Goal: Task Accomplishment & Management: Manage account settings

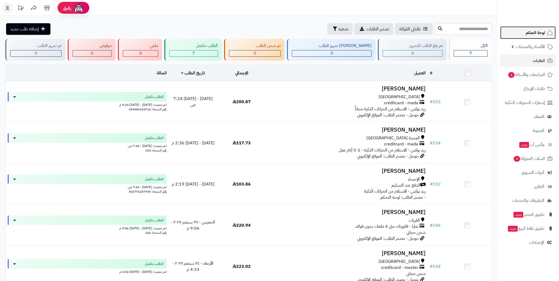
click at [281, 36] on link "لوحة التحكم" at bounding box center [527, 32] width 55 height 13
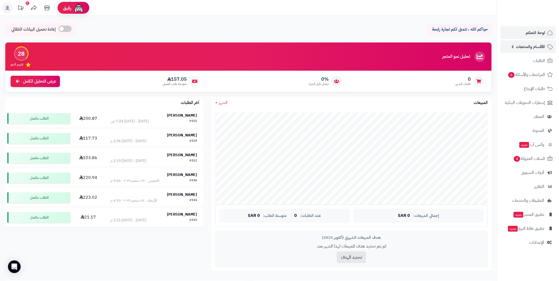
click at [537, 44] on span "الأقسام والمنتجات" at bounding box center [530, 46] width 29 height 7
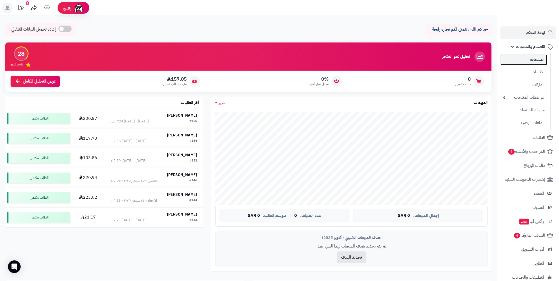
click at [535, 59] on link "المنتجات" at bounding box center [523, 59] width 47 height 11
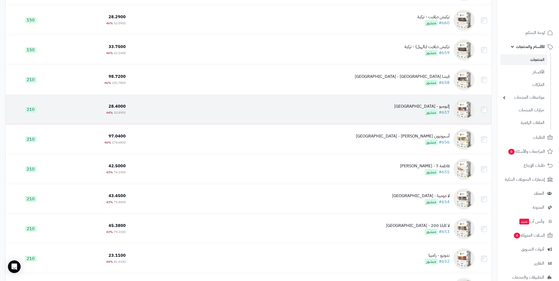
scroll to position [1955, 0]
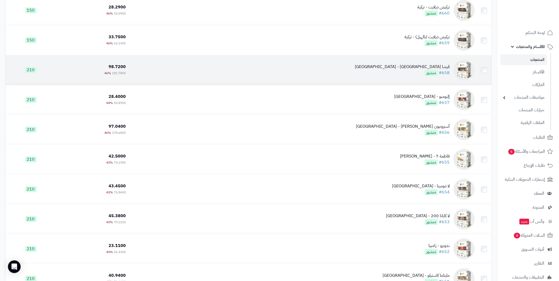
click at [437, 67] on div "قيشا [GEOGRAPHIC_DATA] - [GEOGRAPHIC_DATA]" at bounding box center [402, 67] width 95 height 6
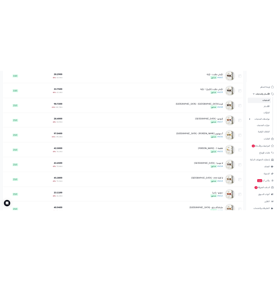
scroll to position [1959, 0]
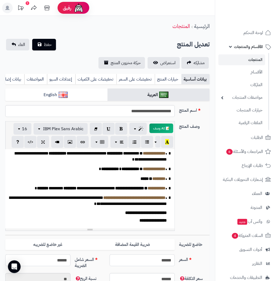
click at [130, 182] on p "* ******** * *****" at bounding box center [87, 179] width 159 height 6
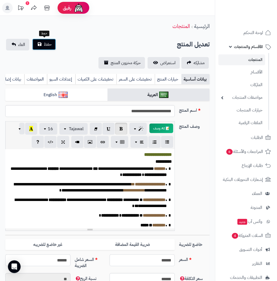
click at [42, 44] on button "حفظ" at bounding box center [44, 45] width 24 height 12
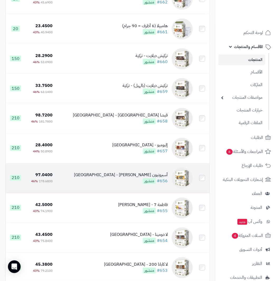
scroll to position [1929, 0]
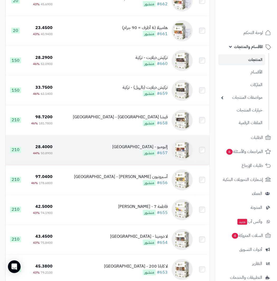
click at [160, 150] on div "إلبومبو - كولومبيا" at bounding box center [139, 147] width 55 height 6
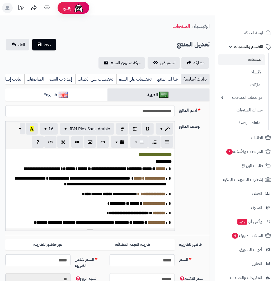
scroll to position [82, 0]
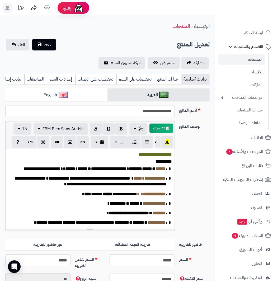
click at [97, 187] on span "**********" at bounding box center [91, 182] width 151 height 10
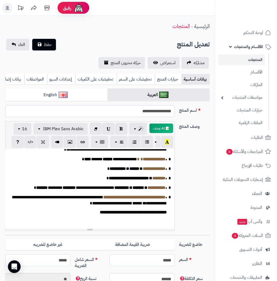
scroll to position [38, 0]
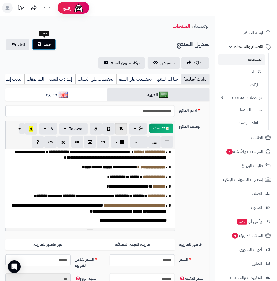
click at [41, 45] on button "حفظ" at bounding box center [44, 45] width 24 height 12
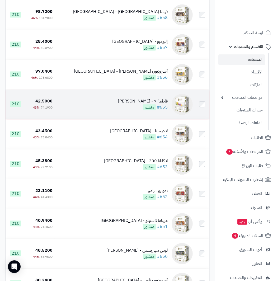
scroll to position [2034, 0]
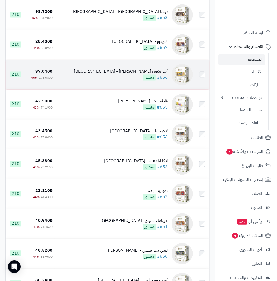
click at [158, 75] on div "أسبرونيون [PERSON_NAME] - [GEOGRAPHIC_DATA]" at bounding box center [121, 71] width 94 height 6
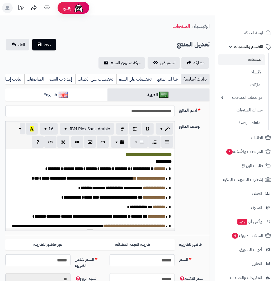
scroll to position [76, 0]
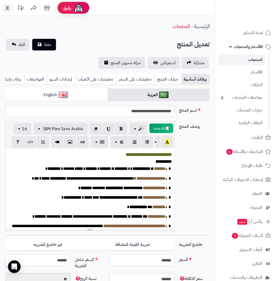
click at [142, 28] on div "الرئيسية المنتجات" at bounding box center [107, 26] width 215 height 15
click at [128, 180] on span "**********" at bounding box center [91, 179] width 83 height 4
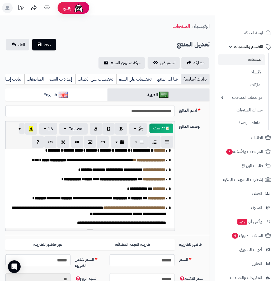
scroll to position [25, 0]
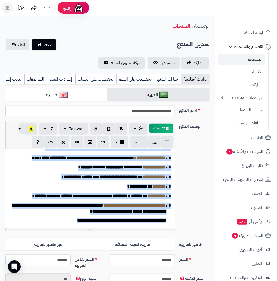
paste div
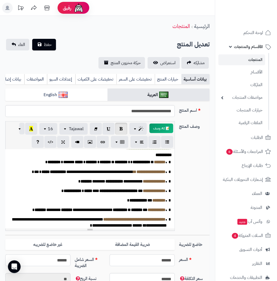
scroll to position [0, 0]
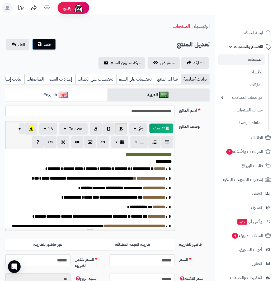
click at [44, 47] on span "حفظ" at bounding box center [48, 44] width 8 height 6
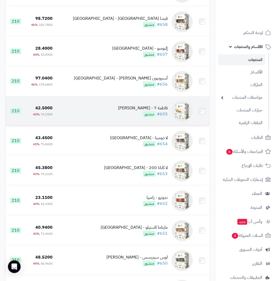
scroll to position [2087, 0]
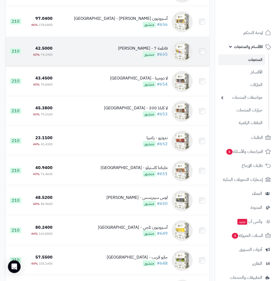
click at [157, 52] on div "فاطمة 7 - [PERSON_NAME]" at bounding box center [143, 48] width 50 height 6
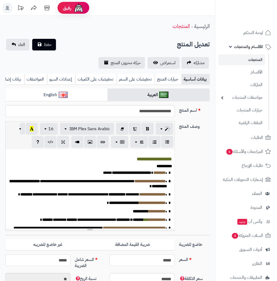
scroll to position [82, 0]
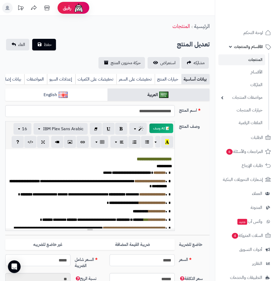
click at [94, 196] on span "**********" at bounding box center [103, 195] width 71 height 4
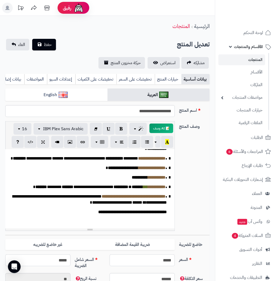
scroll to position [39, 0]
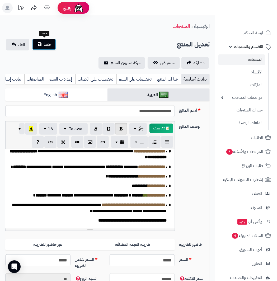
click at [50, 44] on span "حفظ" at bounding box center [48, 44] width 8 height 6
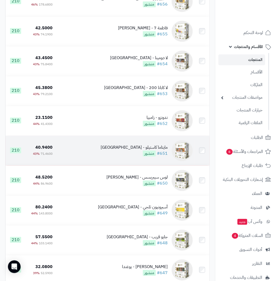
scroll to position [2114, 0]
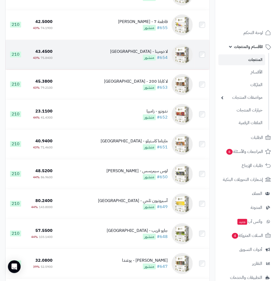
click at [157, 54] on div "لا دومينا - [GEOGRAPHIC_DATA]" at bounding box center [139, 52] width 58 height 6
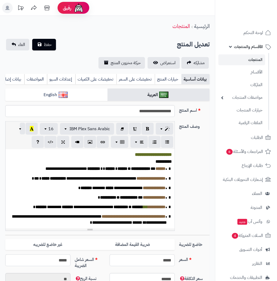
scroll to position [76, 0]
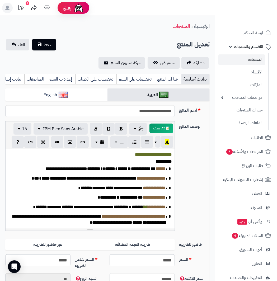
click at [116, 182] on div "**********" at bounding box center [90, 188] width 169 height 79
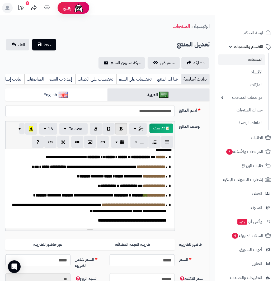
scroll to position [0, 0]
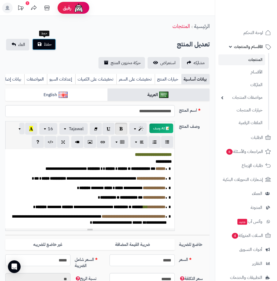
click at [48, 43] on span "حفظ" at bounding box center [48, 44] width 8 height 6
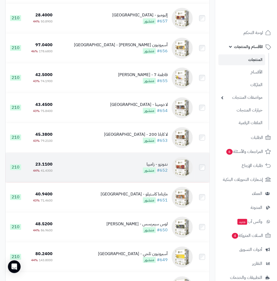
scroll to position [2087, 0]
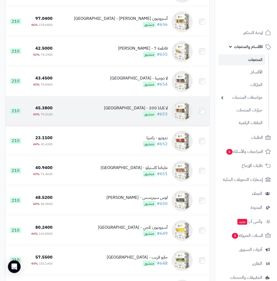
click at [155, 111] on div "لا كابانا 200 - [GEOGRAPHIC_DATA]" at bounding box center [136, 108] width 64 height 6
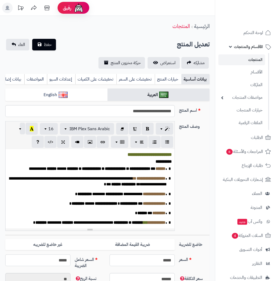
scroll to position [76, 0]
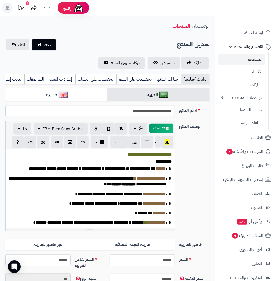
click at [79, 188] on p "**********" at bounding box center [87, 182] width 159 height 12
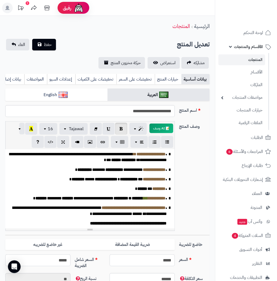
scroll to position [39, 0]
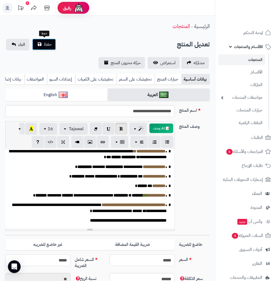
click at [44, 47] on span "حفظ" at bounding box center [48, 44] width 8 height 6
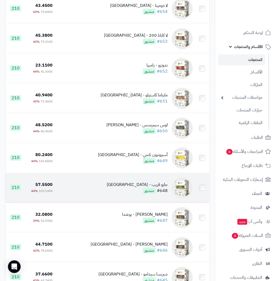
scroll to position [2167, 0]
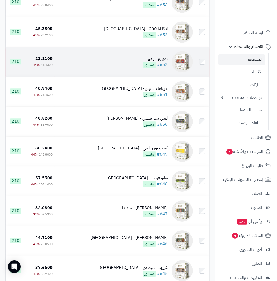
click at [159, 59] on td "ندونزو - زامبيا #652 منشور" at bounding box center [125, 62] width 140 height 30
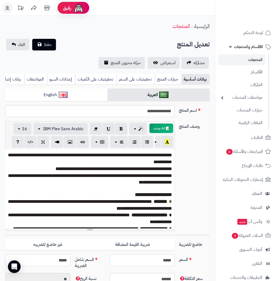
click at [114, 206] on p "**********" at bounding box center [90, 204] width 164 height 13
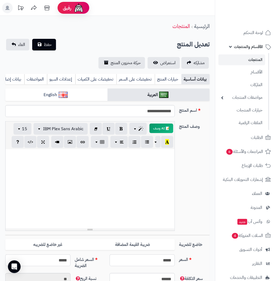
click at [108, 174] on div at bounding box center [90, 188] width 170 height 79
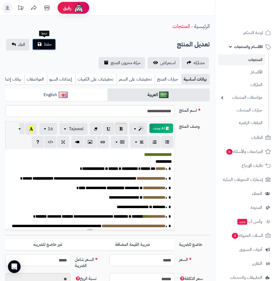
click at [47, 45] on span "حفظ" at bounding box center [48, 44] width 8 height 6
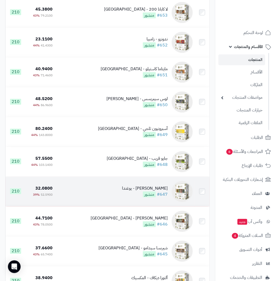
scroll to position [2193, 0]
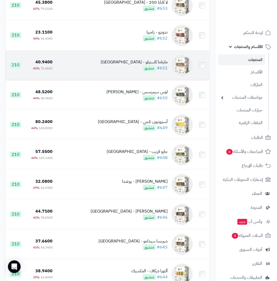
click at [163, 64] on div "مايتاما كاستيلو - كولومبيا" at bounding box center [134, 62] width 67 height 6
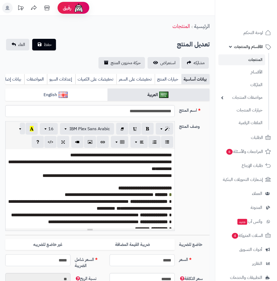
scroll to position [76, 0]
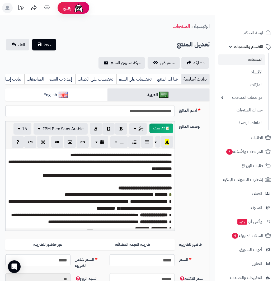
click at [139, 183] on p at bounding box center [90, 182] width 164 height 6
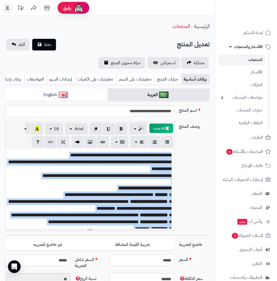
paste div
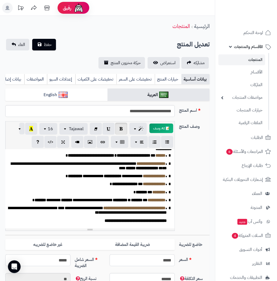
scroll to position [32, 0]
click at [45, 44] on span "حفظ" at bounding box center [48, 44] width 8 height 6
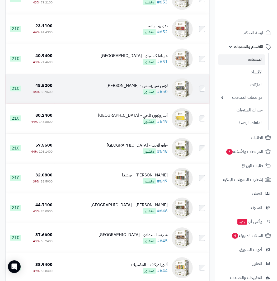
scroll to position [2219, 0]
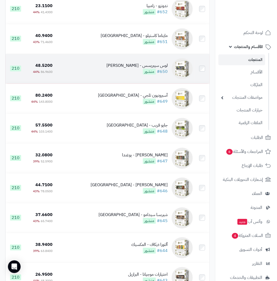
click at [156, 69] on div "لوس سيبريسس - [PERSON_NAME]" at bounding box center [136, 66] width 61 height 6
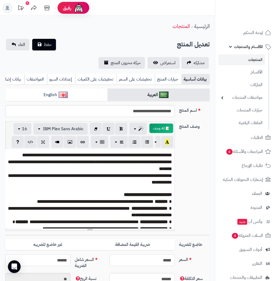
click at [124, 181] on span "**********" at bounding box center [90, 179] width 164 height 12
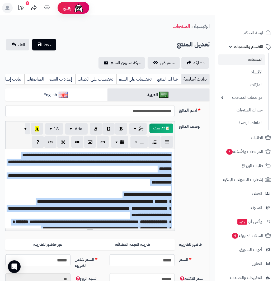
paste div
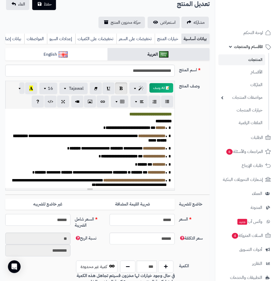
scroll to position [40, 0]
click at [46, 3] on span "حفظ" at bounding box center [48, 4] width 8 height 6
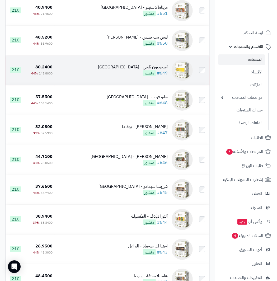
scroll to position [2272, 0]
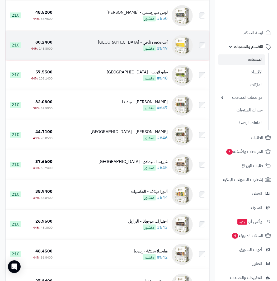
click at [159, 43] on td "[DEMOGRAPHIC_DATA] ثلجي - [GEOGRAPHIC_DATA] #649 منشور" at bounding box center [125, 46] width 140 height 30
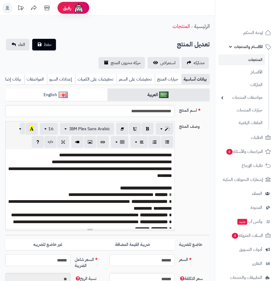
scroll to position [76, 0]
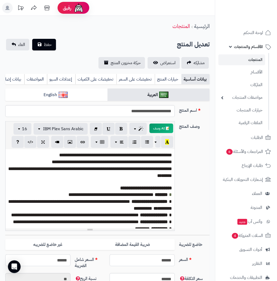
click at [110, 207] on p "**********" at bounding box center [90, 204] width 164 height 13
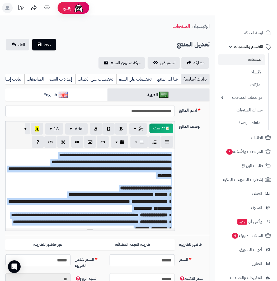
paste div
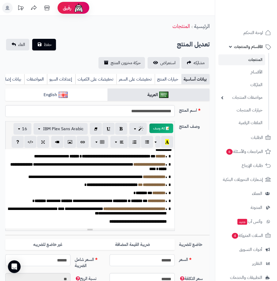
scroll to position [0, 0]
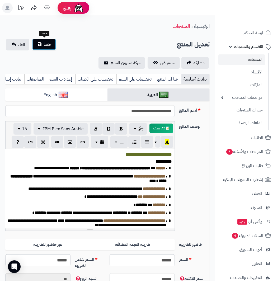
click at [44, 44] on span "حفظ" at bounding box center [48, 44] width 8 height 6
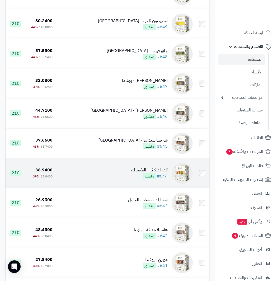
scroll to position [2299, 0]
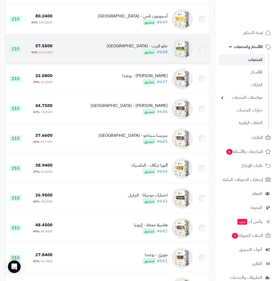
click at [151, 49] on div "جايو قريب - [GEOGRAPHIC_DATA]" at bounding box center [137, 46] width 61 height 6
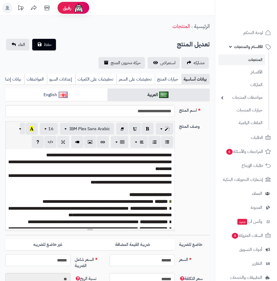
scroll to position [76, 0]
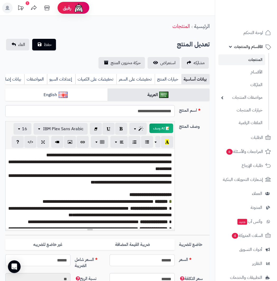
click at [116, 168] on span "**********" at bounding box center [90, 166] width 164 height 12
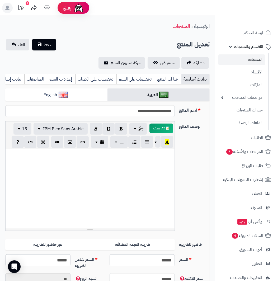
click at [119, 166] on div at bounding box center [90, 188] width 169 height 79
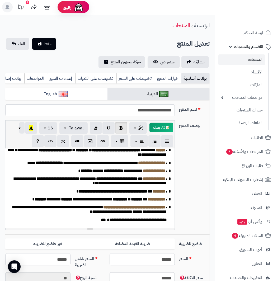
scroll to position [0, 0]
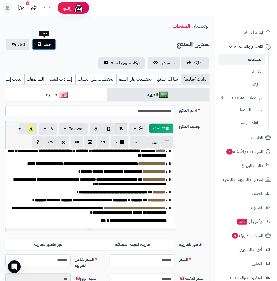
click at [45, 46] on span "حفظ" at bounding box center [48, 44] width 8 height 6
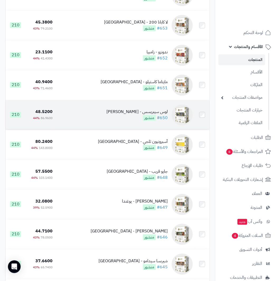
scroll to position [2193, 0]
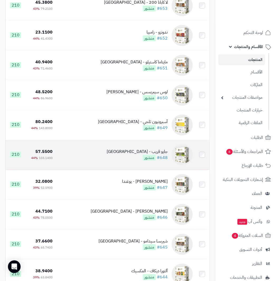
click at [149, 155] on div "جايو قريب - [GEOGRAPHIC_DATA]" at bounding box center [137, 152] width 61 height 6
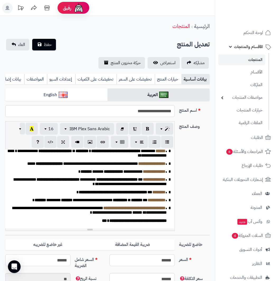
scroll to position [45, 0]
click at [109, 223] on span "**********" at bounding box center [138, 221] width 58 height 4
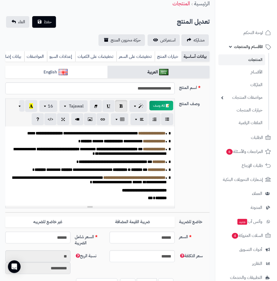
scroll to position [26, 0]
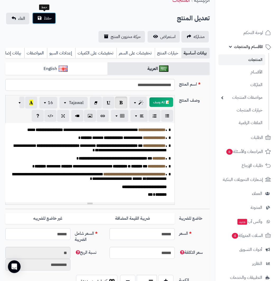
click at [52, 18] on span "حفظ" at bounding box center [48, 18] width 8 height 6
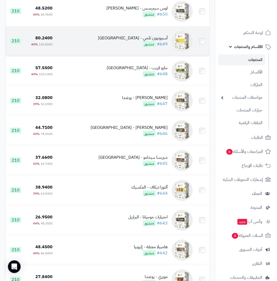
scroll to position [2299, 0]
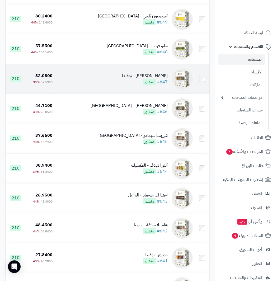
click at [161, 78] on div "[PERSON_NAME] - يوغندا" at bounding box center [145, 76] width 46 height 6
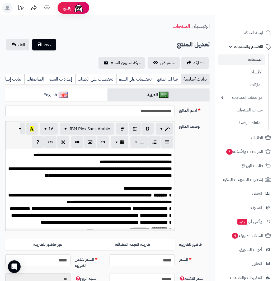
scroll to position [89, 0]
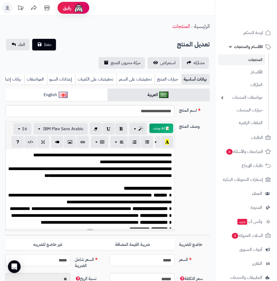
click at [106, 178] on span "**********" at bounding box center [90, 172] width 164 height 12
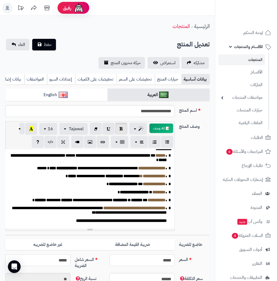
scroll to position [32, 0]
click at [113, 182] on b "**********" at bounding box center [123, 184] width 29 height 4
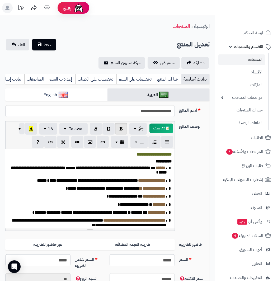
scroll to position [0, 0]
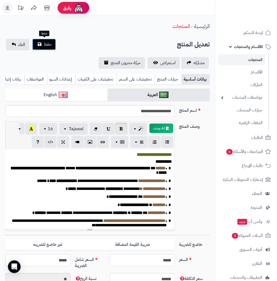
click at [42, 43] on button "حفظ" at bounding box center [44, 45] width 24 height 12
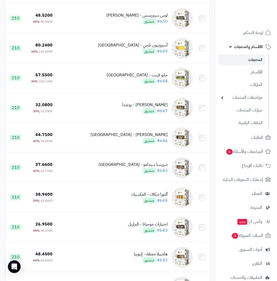
scroll to position [2272, 0]
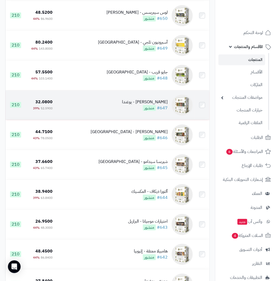
click at [155, 105] on div "[PERSON_NAME] - يوغندا" at bounding box center [145, 102] width 46 height 6
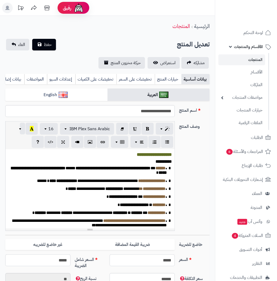
scroll to position [89, 0]
click at [115, 170] on b "**********" at bounding box center [113, 168] width 75 height 4
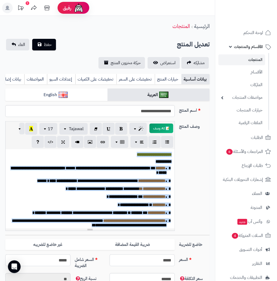
paste div
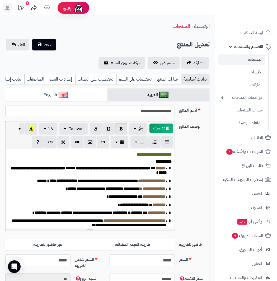
scroll to position [27, 0]
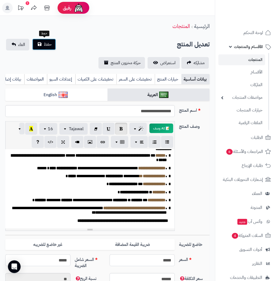
click at [41, 45] on button "حفظ" at bounding box center [44, 45] width 24 height 12
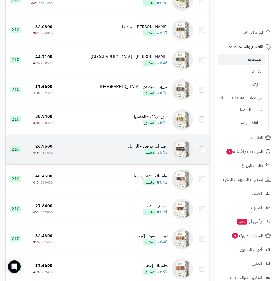
scroll to position [2352, 0]
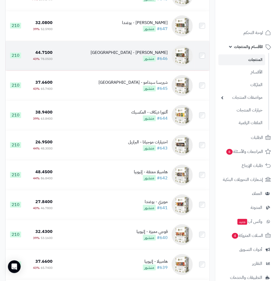
click at [160, 56] on div "[PERSON_NAME] - [GEOGRAPHIC_DATA]" at bounding box center [129, 53] width 77 height 6
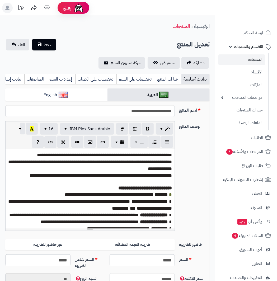
scroll to position [82, 0]
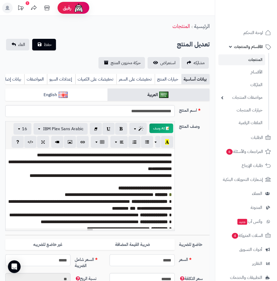
click at [122, 191] on font "**********" at bounding box center [145, 188] width 54 height 5
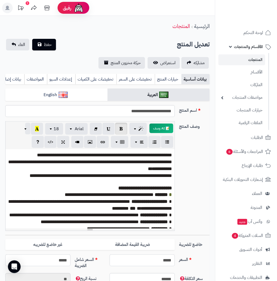
click at [81, 191] on p "**********" at bounding box center [90, 188] width 164 height 7
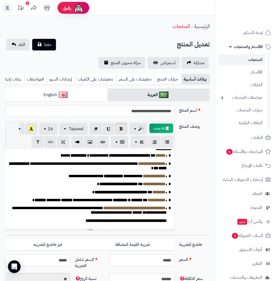
scroll to position [32, 0]
click at [44, 45] on span "حفظ" at bounding box center [48, 44] width 8 height 6
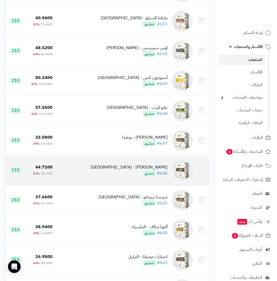
scroll to position [2246, 0]
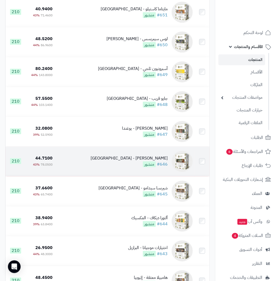
click at [156, 161] on div "كارلوس قونزالس - كولومبيا" at bounding box center [129, 158] width 77 height 6
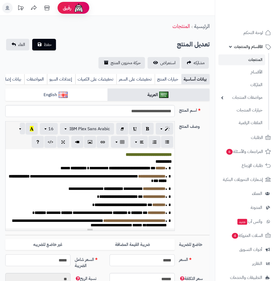
scroll to position [82, 0]
click at [123, 164] on p "**** *****" at bounding box center [90, 161] width 164 height 4
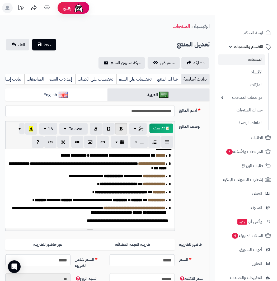
scroll to position [6, 0]
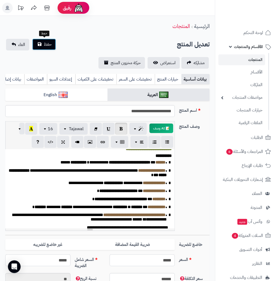
click at [48, 47] on span "حفظ" at bounding box center [48, 44] width 8 height 6
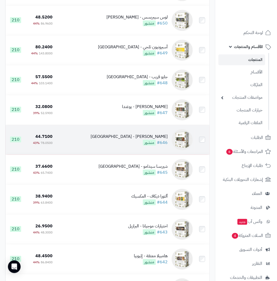
scroll to position [2378, 0]
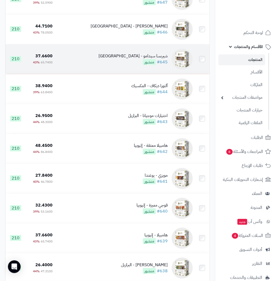
click at [162, 59] on div "شيربسا سيدامو - [GEOGRAPHIC_DATA]" at bounding box center [133, 56] width 69 height 6
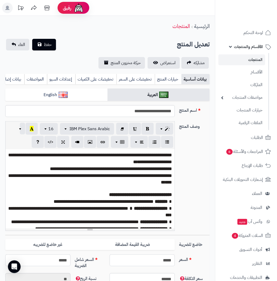
scroll to position [82, 0]
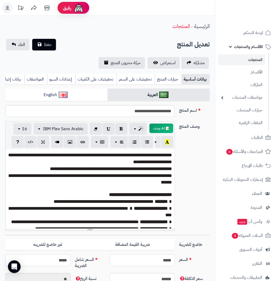
click at [135, 180] on span "**********" at bounding box center [90, 179] width 164 height 12
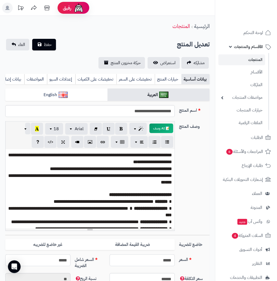
click at [135, 180] on span "**********" at bounding box center [90, 179] width 164 height 12
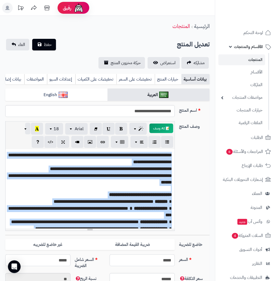
paste div
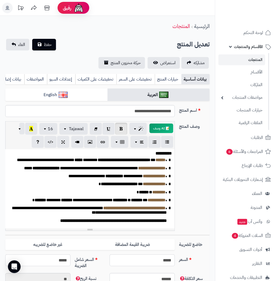
scroll to position [0, 0]
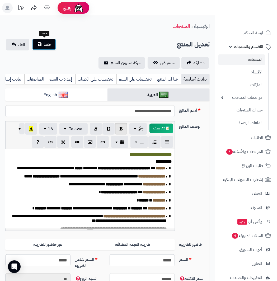
click at [42, 45] on button "حفظ" at bounding box center [44, 45] width 24 height 12
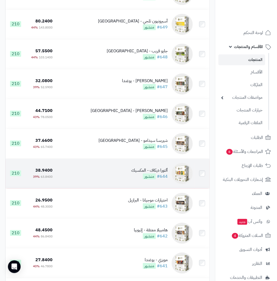
scroll to position [2299, 0]
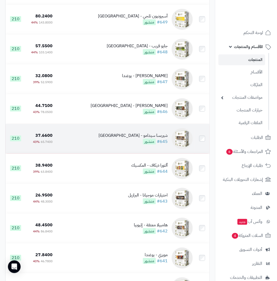
click at [162, 139] on div "شيربسا سيدامو - إثيوبيا" at bounding box center [133, 136] width 69 height 6
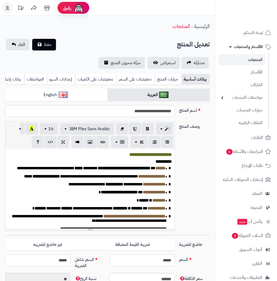
scroll to position [82, 0]
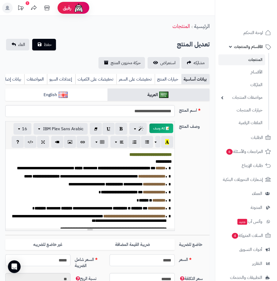
click at [138, 187] on div "**********" at bounding box center [90, 188] width 169 height 79
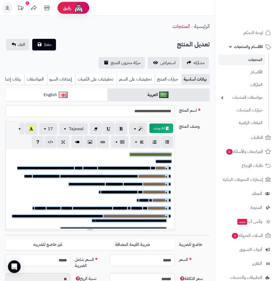
paste div
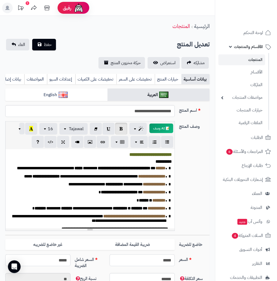
scroll to position [34, 0]
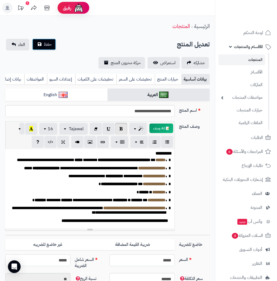
click at [46, 45] on span "حفظ" at bounding box center [48, 44] width 8 height 6
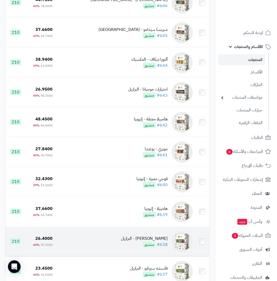
scroll to position [2352, 0]
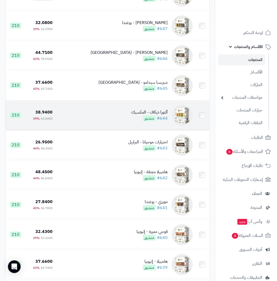
click at [161, 115] on div "ألتورا ديكاف - المكسيك" at bounding box center [149, 112] width 36 height 6
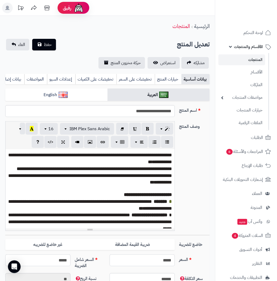
scroll to position [82, 0]
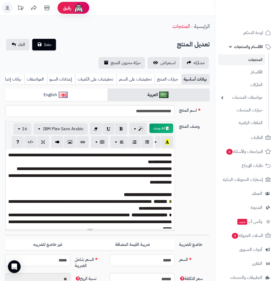
click at [127, 179] on span "**********" at bounding box center [90, 179] width 164 height 12
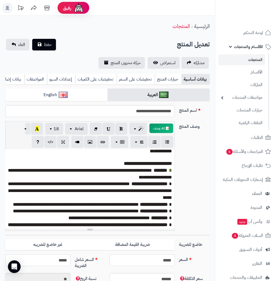
scroll to position [40, 0]
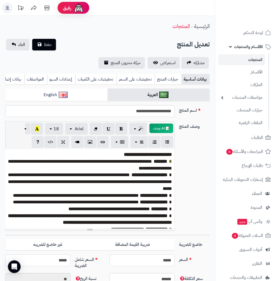
click at [119, 200] on span "**********" at bounding box center [76, 202] width 126 height 5
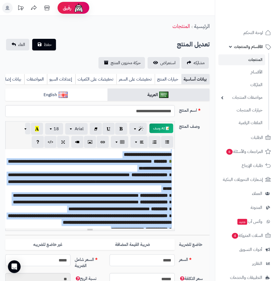
paste div
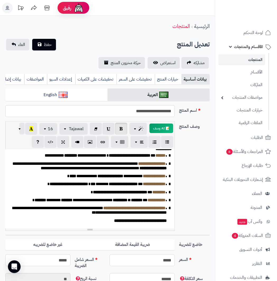
scroll to position [38, 0]
click at [45, 43] on span "حفظ" at bounding box center [48, 44] width 8 height 6
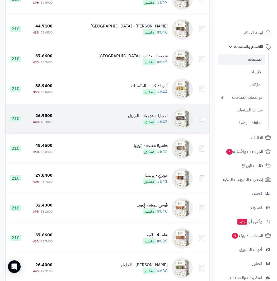
scroll to position [2405, 0]
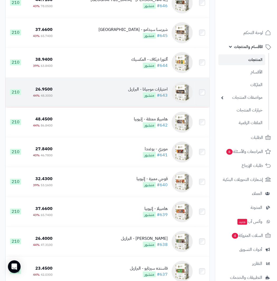
click at [160, 92] on div "اختيارات موجيانا - البرازيل" at bounding box center [148, 89] width 40 height 6
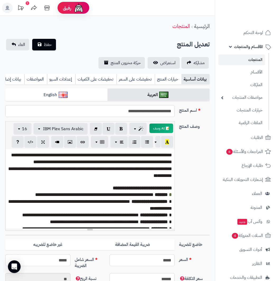
scroll to position [13, 0]
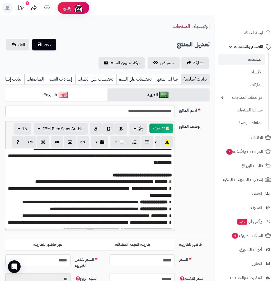
click at [106, 180] on span "**********" at bounding box center [94, 181] width 118 height 5
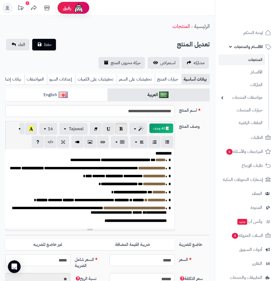
scroll to position [32, 0]
click at [48, 43] on span "حفظ" at bounding box center [48, 44] width 8 height 6
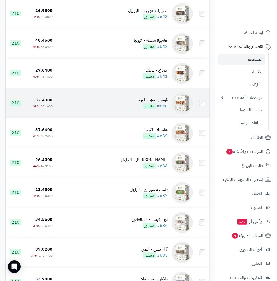
scroll to position [2484, 0]
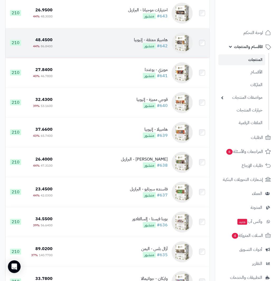
click at [159, 42] on div "هامبيلا معتقة - إثيوبيا" at bounding box center [151, 40] width 34 height 6
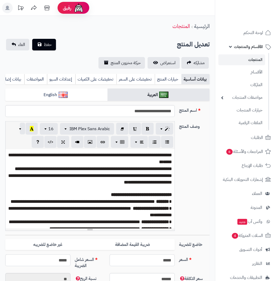
scroll to position [76, 0]
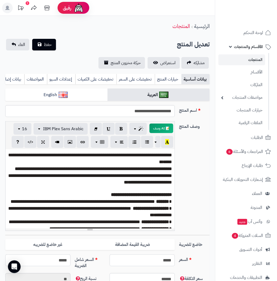
click at [109, 199] on span "**********" at bounding box center [83, 201] width 144 height 5
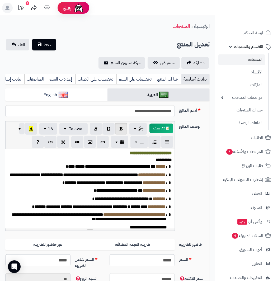
scroll to position [0, 0]
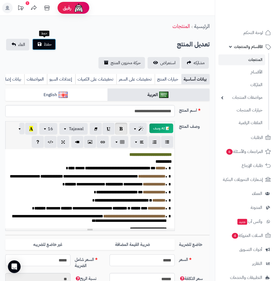
click at [45, 44] on span "حفظ" at bounding box center [48, 44] width 8 height 6
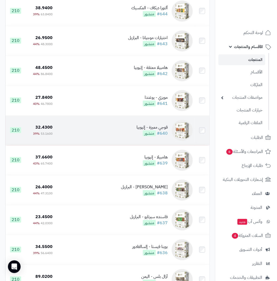
scroll to position [2457, 0]
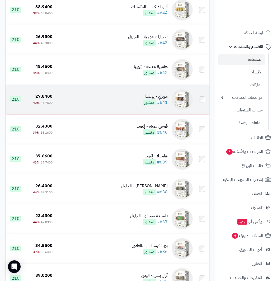
click at [163, 100] on div "مويزي - يوغندا" at bounding box center [155, 97] width 25 height 6
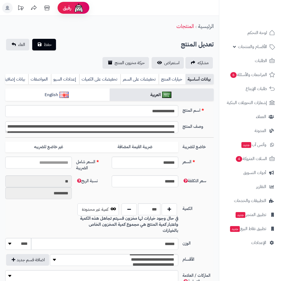
type input "*****"
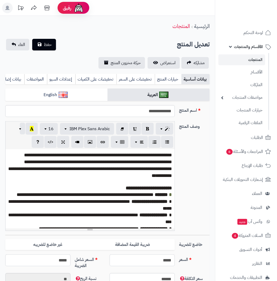
scroll to position [89, 0]
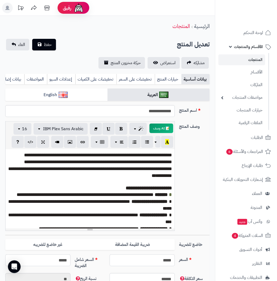
click at [112, 192] on p "**********" at bounding box center [90, 195] width 164 height 7
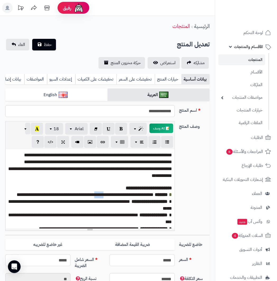
click at [112, 192] on p "**********" at bounding box center [90, 195] width 164 height 7
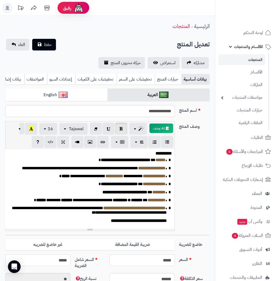
scroll to position [0, 0]
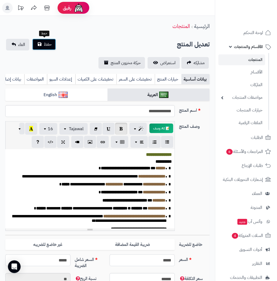
click at [49, 44] on span "حفظ" at bounding box center [48, 44] width 8 height 6
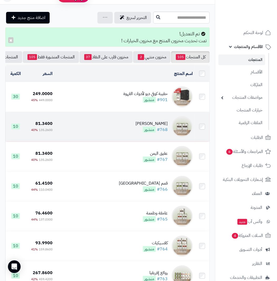
scroll to position [26, 0]
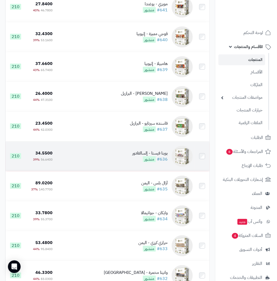
scroll to position [2523, 0]
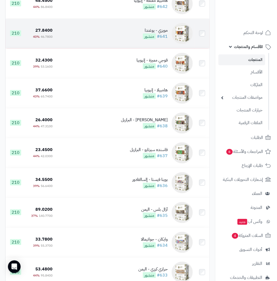
click at [161, 34] on div "مويزي - يوغندا" at bounding box center [155, 30] width 25 height 6
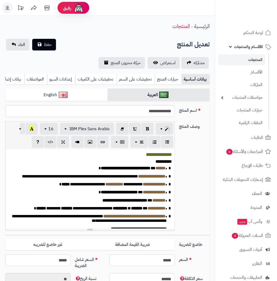
scroll to position [89, 0]
click at [136, 180] on div "**********" at bounding box center [90, 188] width 169 height 79
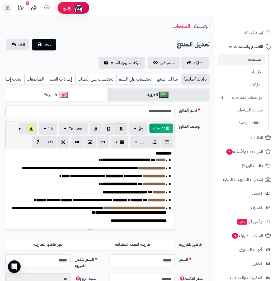
scroll to position [32, 0]
click at [45, 44] on span "حفظ" at bounding box center [48, 44] width 8 height 6
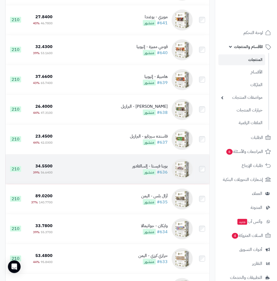
scroll to position [2510, 0]
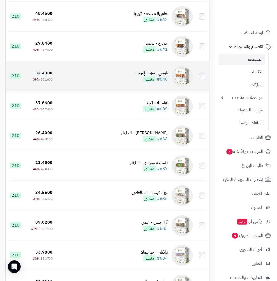
click at [161, 75] on div "قوجي مميزة - إثيوبيا" at bounding box center [152, 73] width 31 height 6
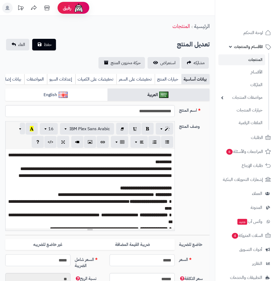
scroll to position [82, 0]
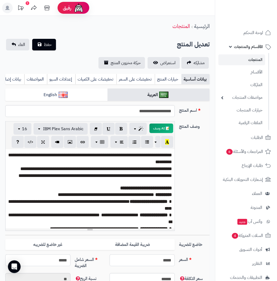
click at [114, 185] on p "**********" at bounding box center [90, 188] width 164 height 7
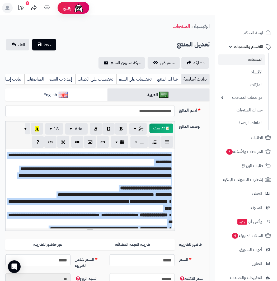
paste div
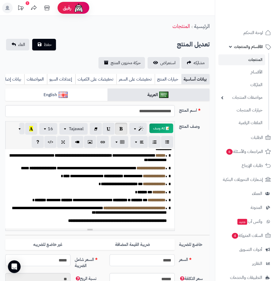
scroll to position [38, 0]
click at [42, 41] on button "حفظ" at bounding box center [44, 45] width 24 height 12
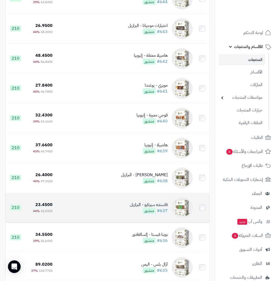
scroll to position [2444, 0]
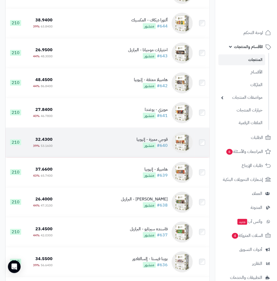
click at [152, 141] on td "قوجي مميزة - إثيوبيا #640 منشور" at bounding box center [125, 143] width 140 height 30
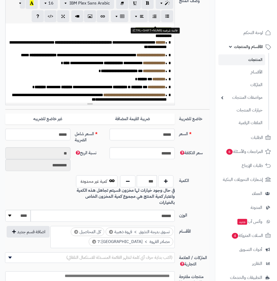
scroll to position [158, 0]
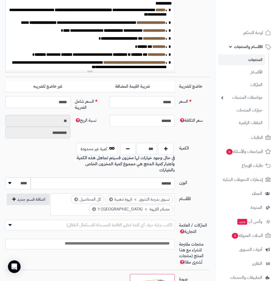
click at [117, 40] on b "**********" at bounding box center [119, 38] width 37 height 4
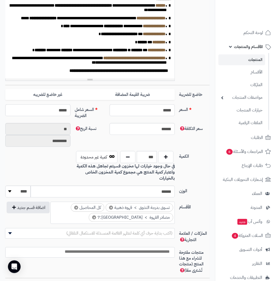
scroll to position [146, 0]
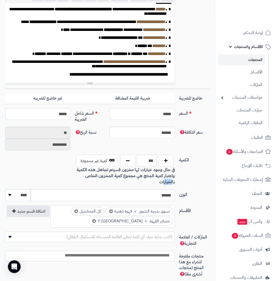
drag, startPoint x: 164, startPoint y: 187, endPoint x: 173, endPoint y: 183, distance: 9.1
click at [173, 183] on b "في حال وجود خيارات لها مخزون فسيتم تجاهل هذه الكمية واعتبار كمية المنتج هي مجمو…" at bounding box center [126, 176] width 98 height 18
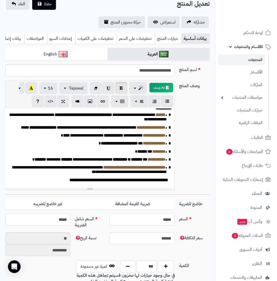
scroll to position [38, 0]
click at [40, 7] on button "حفظ" at bounding box center [44, 4] width 24 height 12
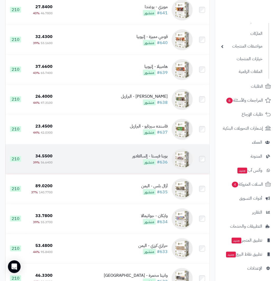
scroll to position [2537, 0]
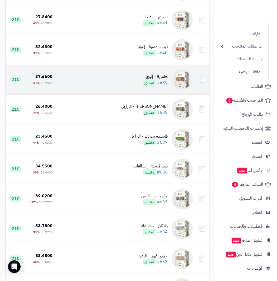
click at [163, 80] on div "هامبيلا - إثيوبيا" at bounding box center [155, 77] width 25 height 6
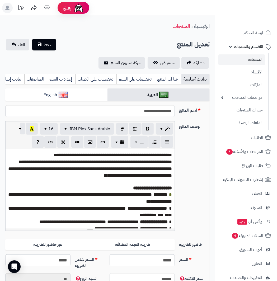
scroll to position [82, 0]
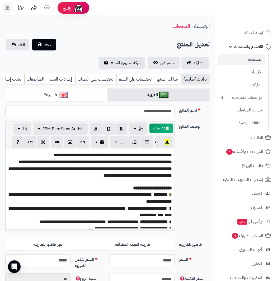
click at [129, 184] on p at bounding box center [90, 182] width 164 height 6
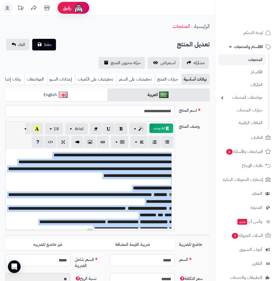
paste div
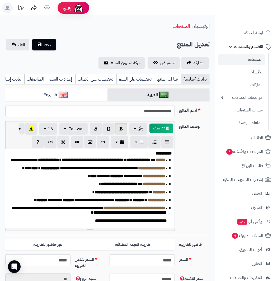
scroll to position [38, 0]
click at [47, 45] on span "حفظ" at bounding box center [48, 44] width 8 height 6
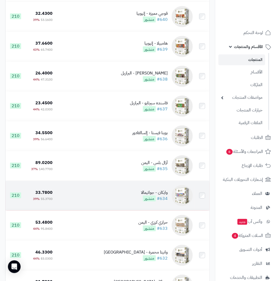
scroll to position [2563, 0]
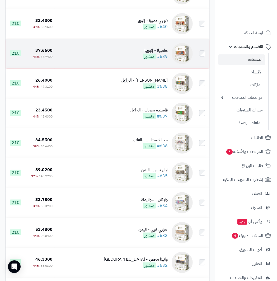
click at [154, 54] on div "هامبيلا - إثيوبيا" at bounding box center [155, 51] width 25 height 6
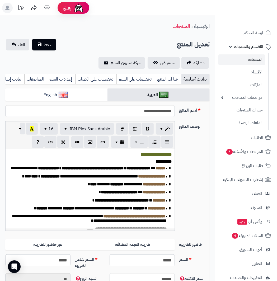
scroll to position [82, 0]
click at [115, 178] on span "**********" at bounding box center [81, 176] width 114 height 4
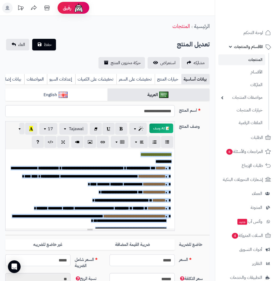
paste div
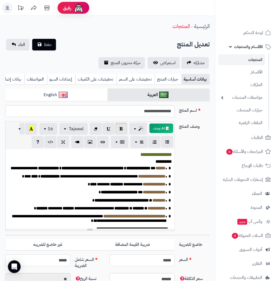
scroll to position [34, 0]
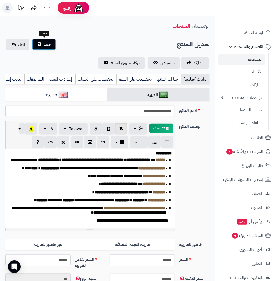
click at [48, 43] on span "حفظ" at bounding box center [48, 44] width 8 height 6
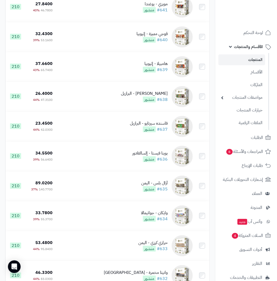
scroll to position [2550, 0]
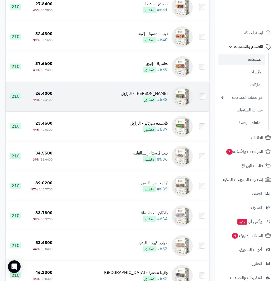
click at [158, 95] on div "[PERSON_NAME] - البرازيل" at bounding box center [144, 94] width 47 height 6
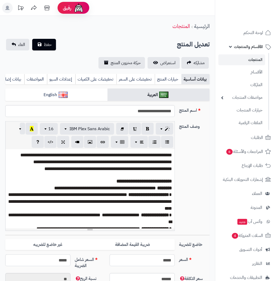
scroll to position [89, 0]
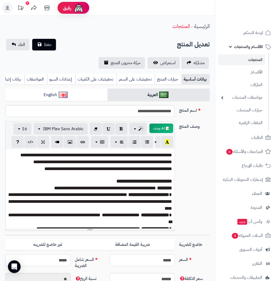
click at [35, 199] on span "**********" at bounding box center [90, 201] width 164 height 18
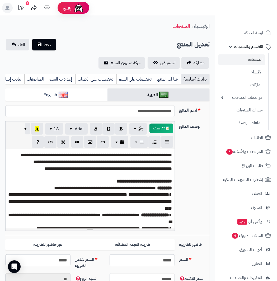
click at [46, 192] on p "**********" at bounding box center [90, 188] width 164 height 7
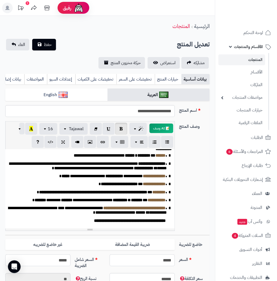
scroll to position [0, 0]
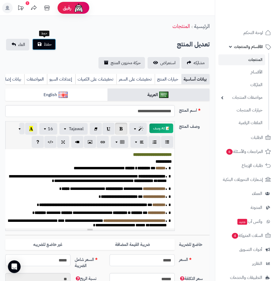
click at [44, 42] on span "حفظ" at bounding box center [48, 44] width 8 height 6
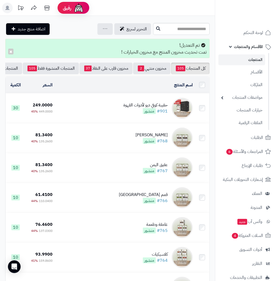
drag, startPoint x: 165, startPoint y: 8, endPoint x: 162, endPoint y: 18, distance: 10.5
click at [165, 8] on header "رفيق ! الطلبات معالجة مكتمل إرجاع المنتجات العملاء المتواجدون الان 266 عملاء من…" at bounding box center [138, 8] width 277 height 16
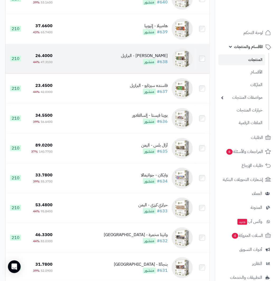
scroll to position [2576, 0]
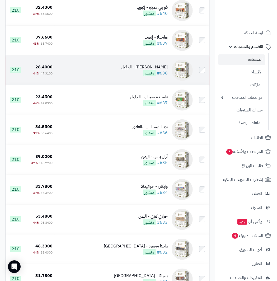
click at [157, 70] on div "سيرا نيجرا - البرازيل" at bounding box center [144, 67] width 47 height 6
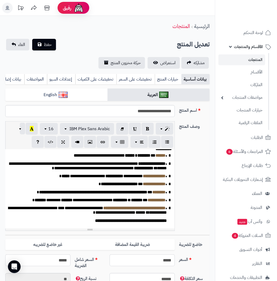
scroll to position [32, 0]
click at [128, 182] on b "**********" at bounding box center [119, 184] width 37 height 4
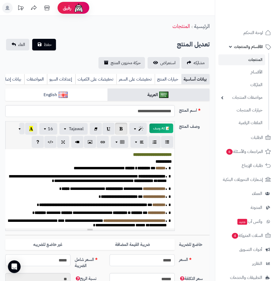
scroll to position [27, 0]
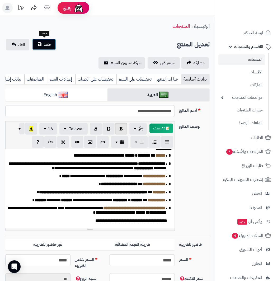
click at [43, 45] on button "حفظ" at bounding box center [44, 45] width 24 height 12
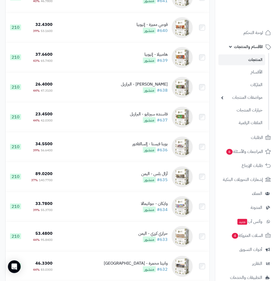
scroll to position [2563, 0]
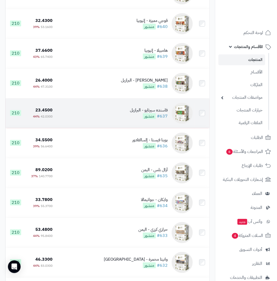
click at [157, 113] on div "فاسنده سيرتايو - البرازيل" at bounding box center [149, 110] width 38 height 6
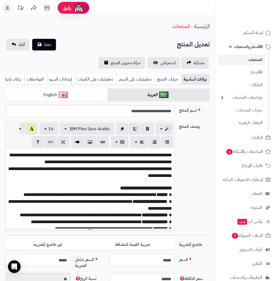
scroll to position [89, 0]
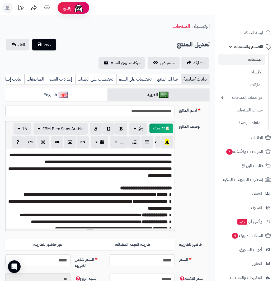
click at [73, 185] on p "**********" at bounding box center [90, 188] width 164 height 7
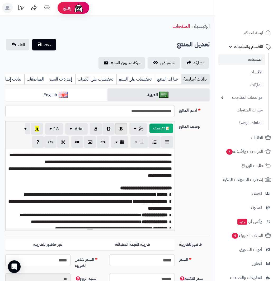
click at [73, 185] on p "**********" at bounding box center [90, 188] width 164 height 7
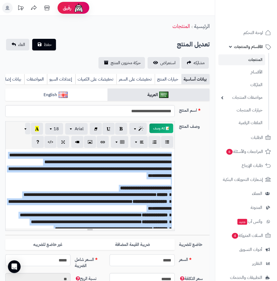
paste div
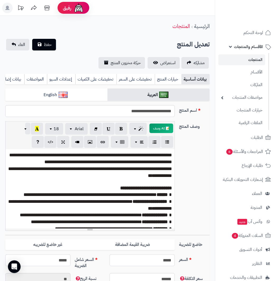
scroll to position [27, 0]
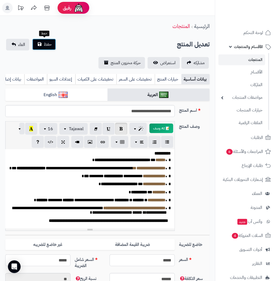
click at [48, 47] on span "حفظ" at bounding box center [48, 44] width 8 height 6
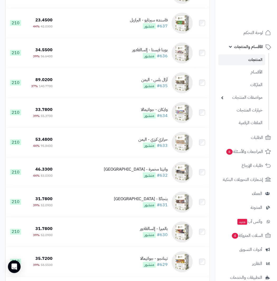
scroll to position [2642, 0]
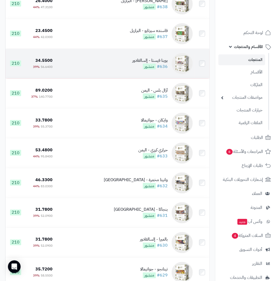
click at [160, 64] on div "بوينا فيستا - إلسالفادور" at bounding box center [149, 61] width 35 height 6
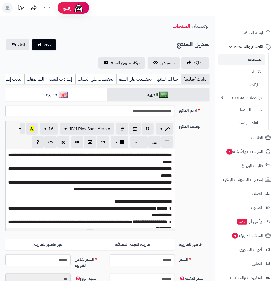
scroll to position [82, 0]
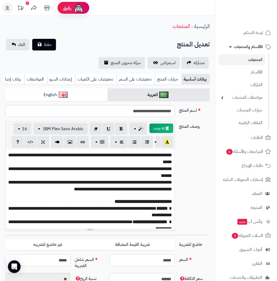
click at [110, 182] on p "**********" at bounding box center [90, 185] width 164 height 13
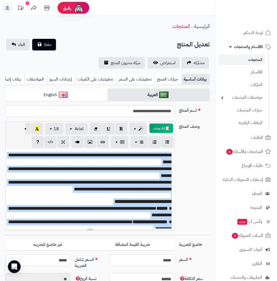
paste div
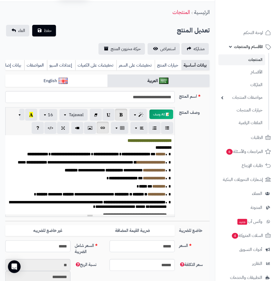
scroll to position [0, 0]
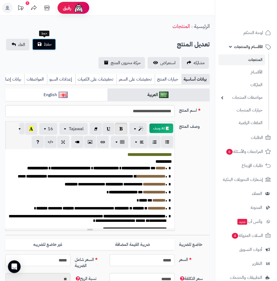
click at [46, 44] on span "حفظ" at bounding box center [48, 44] width 8 height 6
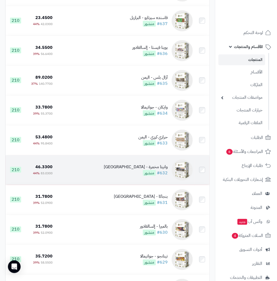
scroll to position [2629, 0]
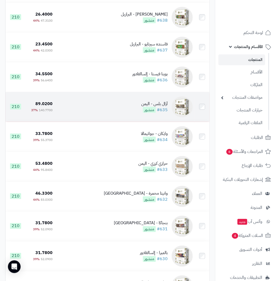
click at [159, 107] on div "آزال بلس - اليمن" at bounding box center [154, 104] width 26 height 6
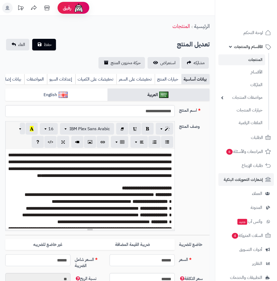
scroll to position [69, 0]
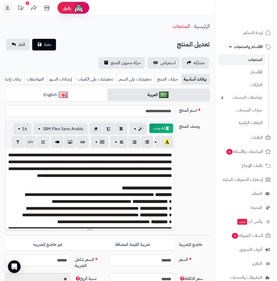
click at [143, 29] on div "الرئيسية المنتجات" at bounding box center [107, 26] width 215 height 15
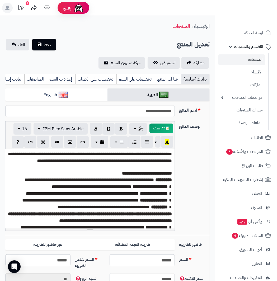
scroll to position [26, 0]
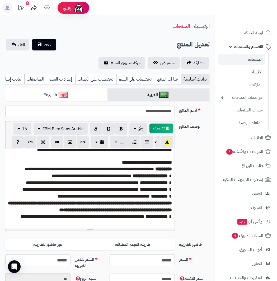
click at [86, 219] on span "**********" at bounding box center [82, 216] width 124 height 5
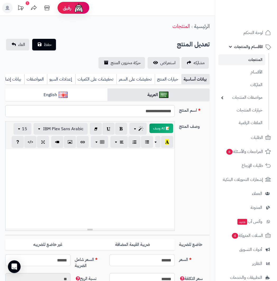
scroll to position [0, 0]
click at [127, 180] on div at bounding box center [90, 188] width 170 height 79
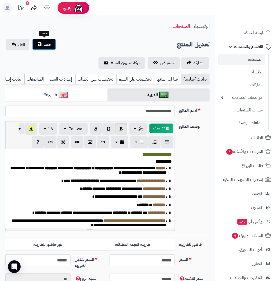
click at [44, 44] on span "حفظ" at bounding box center [48, 44] width 8 height 6
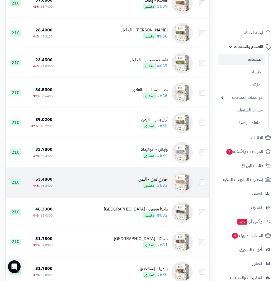
scroll to position [2615, 0]
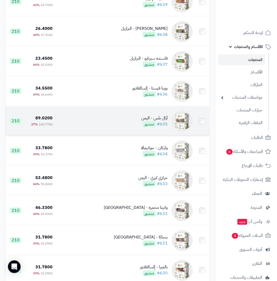
click at [165, 121] on div "آزال بلس - اليمن" at bounding box center [154, 118] width 26 height 6
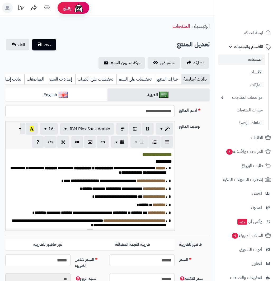
scroll to position [69, 0]
click at [99, 199] on b "**********" at bounding box center [116, 197] width 43 height 4
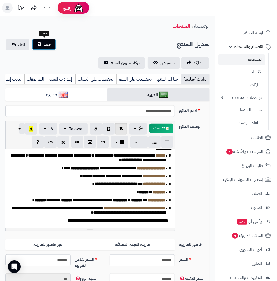
click at [49, 43] on span "حفظ" at bounding box center [48, 44] width 8 height 6
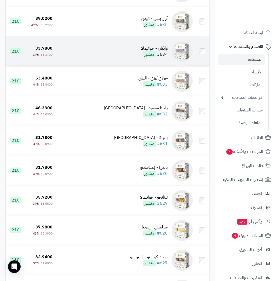
scroll to position [2741, 0]
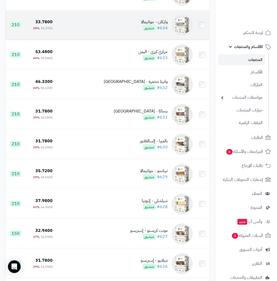
click at [161, 25] on div "وايكان - جواتيمالا" at bounding box center [154, 22] width 27 height 6
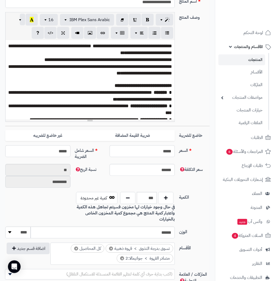
scroll to position [158, 0]
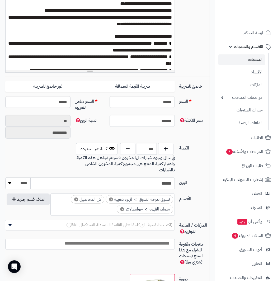
click at [13, 49] on span "**********" at bounding box center [90, 47] width 164 height 12
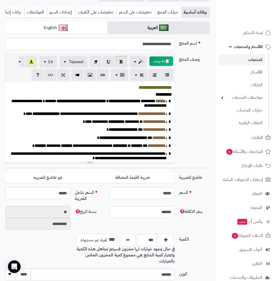
scroll to position [0, 0]
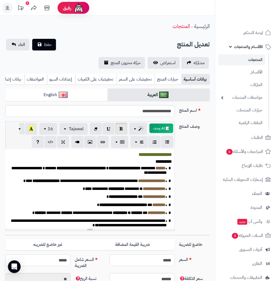
click at [95, 175] on p "**********" at bounding box center [87, 170] width 159 height 9
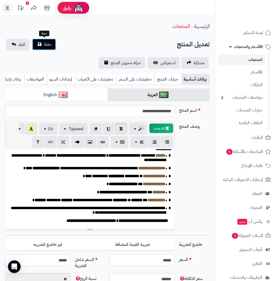
click at [43, 40] on button "حفظ" at bounding box center [44, 45] width 24 height 12
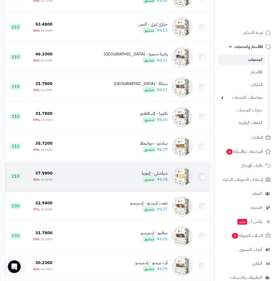
scroll to position [2735, 0]
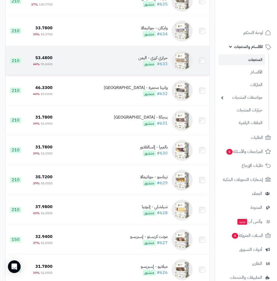
click at [157, 61] on div "حرازي كرزي - اليمن" at bounding box center [152, 58] width 29 height 6
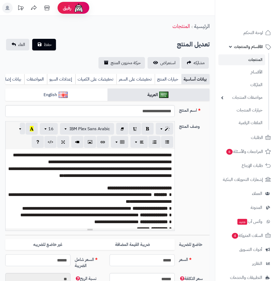
scroll to position [76, 0]
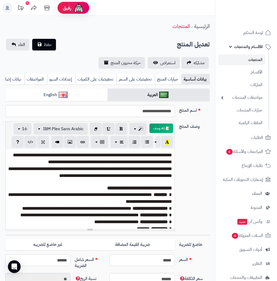
click at [107, 175] on span "**********" at bounding box center [90, 172] width 164 height 12
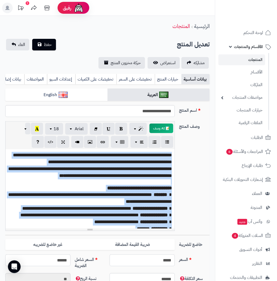
paste div
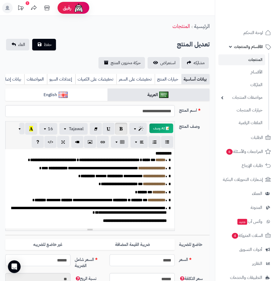
scroll to position [32, 0]
click at [48, 41] on span "حفظ" at bounding box center [48, 44] width 8 height 6
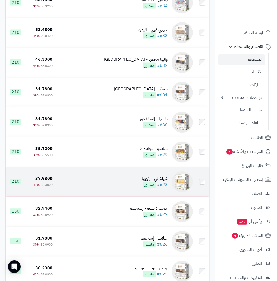
scroll to position [2732, 0]
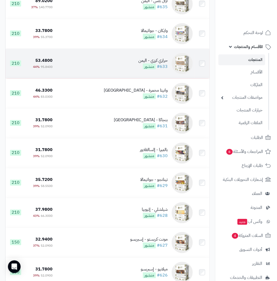
click at [164, 63] on div "حرازي كرزي - اليمن" at bounding box center [152, 61] width 29 height 6
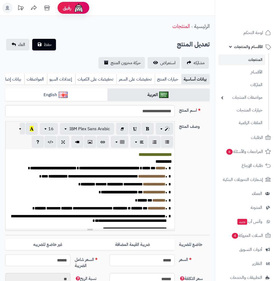
scroll to position [76, 0]
click at [126, 172] on div "**********" at bounding box center [90, 188] width 169 height 79
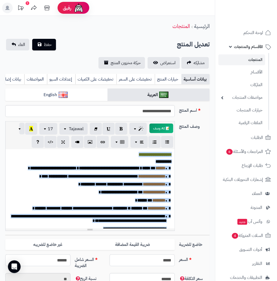
paste div
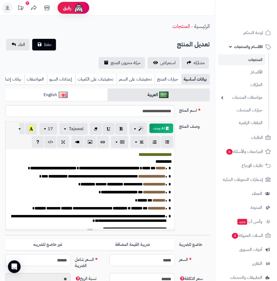
scroll to position [27, 0]
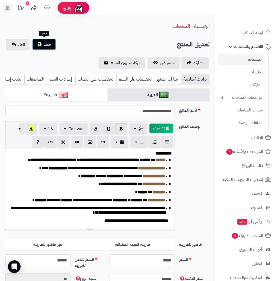
click at [37, 41] on button "حفظ" at bounding box center [44, 45] width 24 height 12
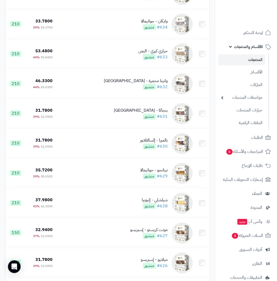
scroll to position [2743, 0]
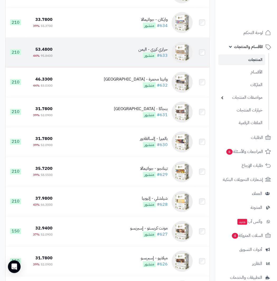
click at [156, 53] on div "حرازي كرزي - اليمن" at bounding box center [152, 50] width 29 height 6
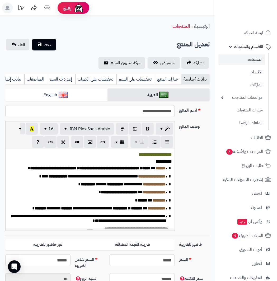
click at [128, 188] on div "**********" at bounding box center [90, 188] width 169 height 79
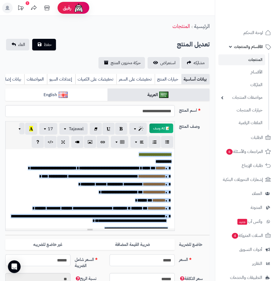
paste div
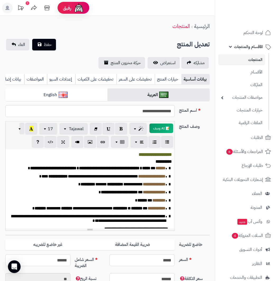
scroll to position [27, 0]
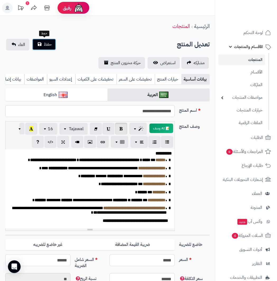
click at [48, 44] on span "حفظ" at bounding box center [48, 44] width 8 height 6
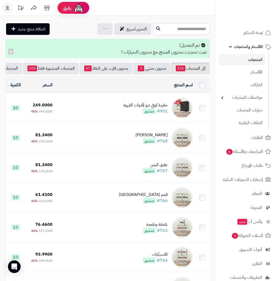
drag, startPoint x: 159, startPoint y: 2, endPoint x: 165, endPoint y: 7, distance: 8.1
click at [159, 3] on header "رفيق ! الطلبات معالجة مكتمل إرجاع المنتجات العملاء المتواجدون الان 266 عملاء من…" at bounding box center [138, 8] width 277 height 16
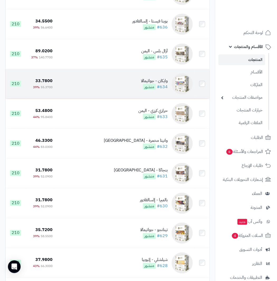
scroll to position [2655, 0]
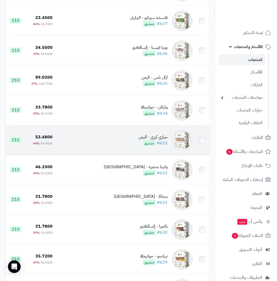
click at [156, 140] on div "حرازي كرزي - اليمن" at bounding box center [152, 137] width 29 height 6
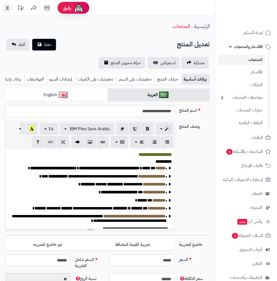
scroll to position [76, 0]
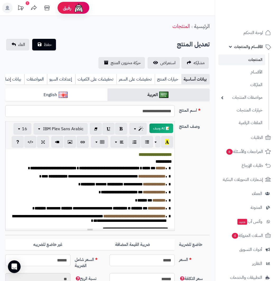
click at [81, 178] on span "**********" at bounding box center [89, 176] width 97 height 4
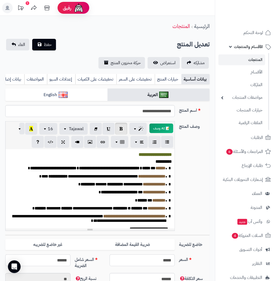
scroll to position [35, 0]
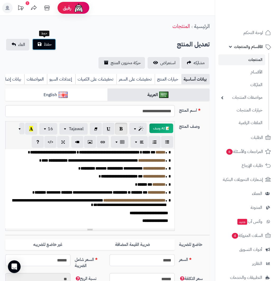
click at [47, 43] on span "حفظ" at bounding box center [48, 44] width 8 height 6
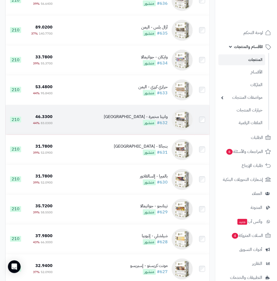
scroll to position [2753, 0]
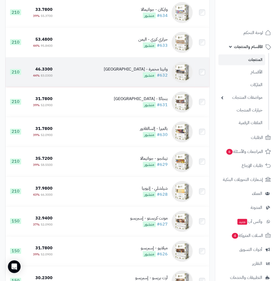
click at [160, 72] on div "وانيتا مخمرة - [GEOGRAPHIC_DATA]" at bounding box center [136, 69] width 64 height 6
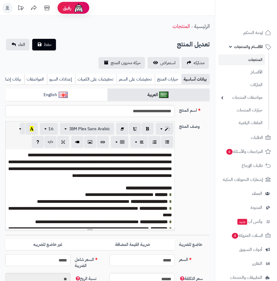
scroll to position [76, 0]
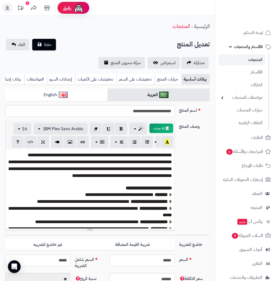
click at [127, 185] on p at bounding box center [90, 182] width 164 height 6
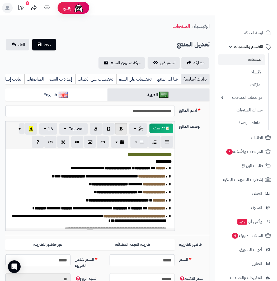
scroll to position [21, 0]
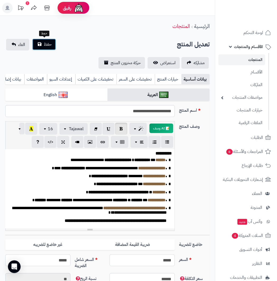
click at [42, 46] on button "حفظ" at bounding box center [44, 45] width 24 height 12
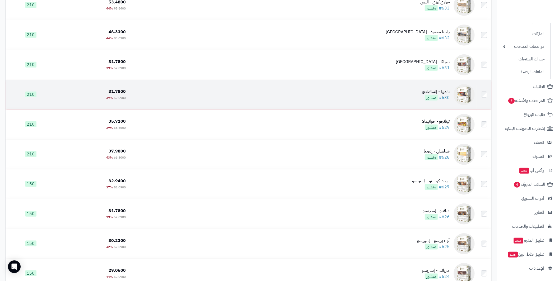
scroll to position [2797, 0]
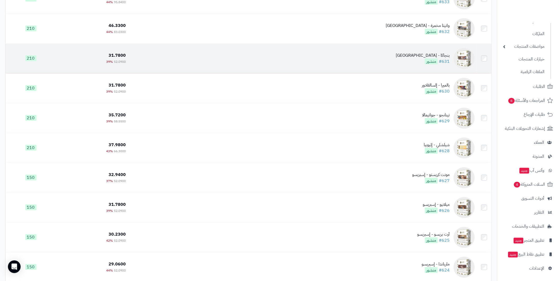
click at [277, 56] on div "بنجاكا - يوغندا" at bounding box center [423, 56] width 54 height 6
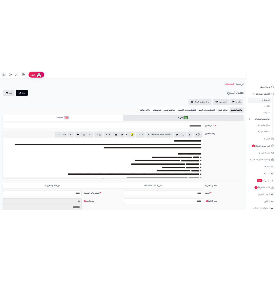
scroll to position [82, 0]
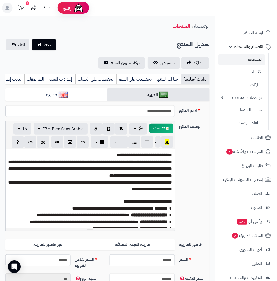
click at [149, 193] on p "**********" at bounding box center [90, 185] width 164 height 13
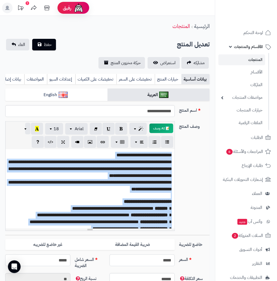
paste div
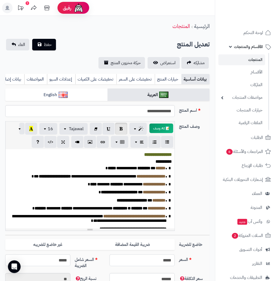
scroll to position [21, 0]
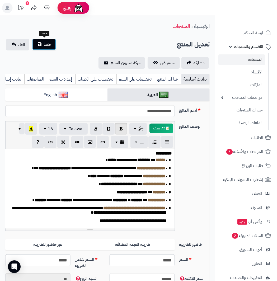
click at [44, 45] on span "حفظ" at bounding box center [48, 44] width 8 height 6
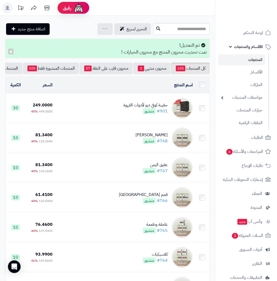
click at [181, 8] on header "رفيق ! الطلبات معالجة مكتمل إرجاع المنتجات العملاء المتواجدون الان 266 عملاء من…" at bounding box center [138, 8] width 277 height 16
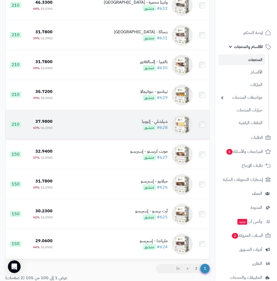
scroll to position [2786, 0]
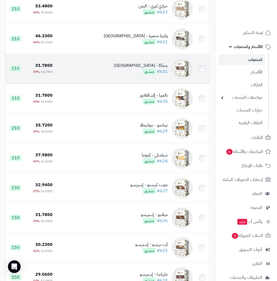
click at [159, 69] on div "بنجاكا - [GEOGRAPHIC_DATA]" at bounding box center [141, 66] width 54 height 6
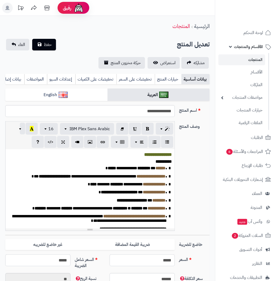
scroll to position [82, 0]
click at [138, 199] on div "**********" at bounding box center [90, 188] width 169 height 79
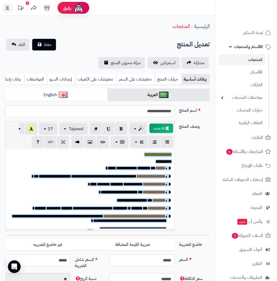
paste div
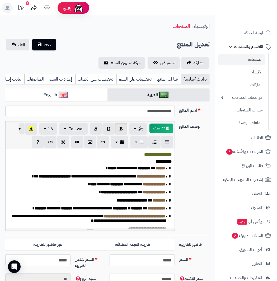
scroll to position [29, 0]
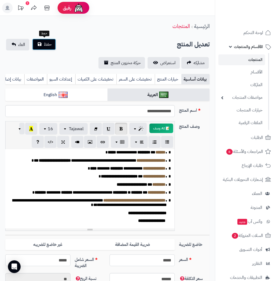
click at [46, 43] on span "حفظ" at bounding box center [48, 44] width 8 height 6
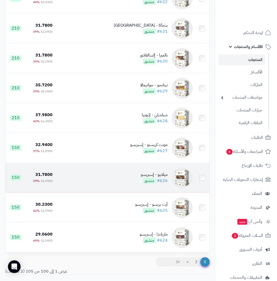
scroll to position [2831, 0]
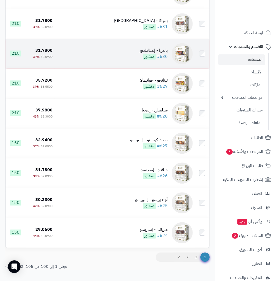
click at [163, 54] on div "بالميرا - إلسالفادور" at bounding box center [154, 51] width 28 height 6
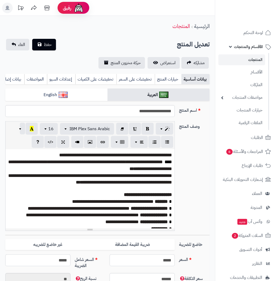
scroll to position [89, 0]
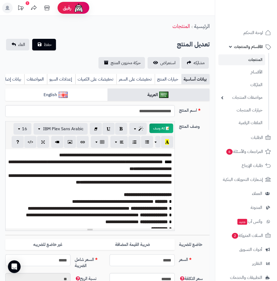
click at [132, 197] on span "**********" at bounding box center [148, 194] width 48 height 5
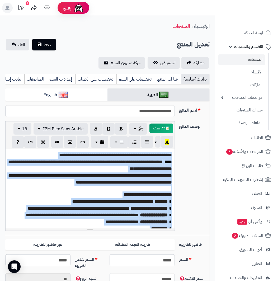
paste div
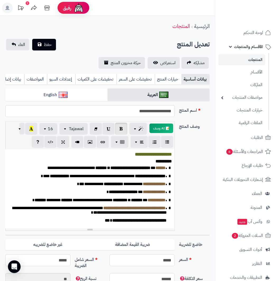
scroll to position [16, 0]
click at [39, 44] on button "حفظ" at bounding box center [44, 45] width 24 height 12
